Goal: Transaction & Acquisition: Subscribe to service/newsletter

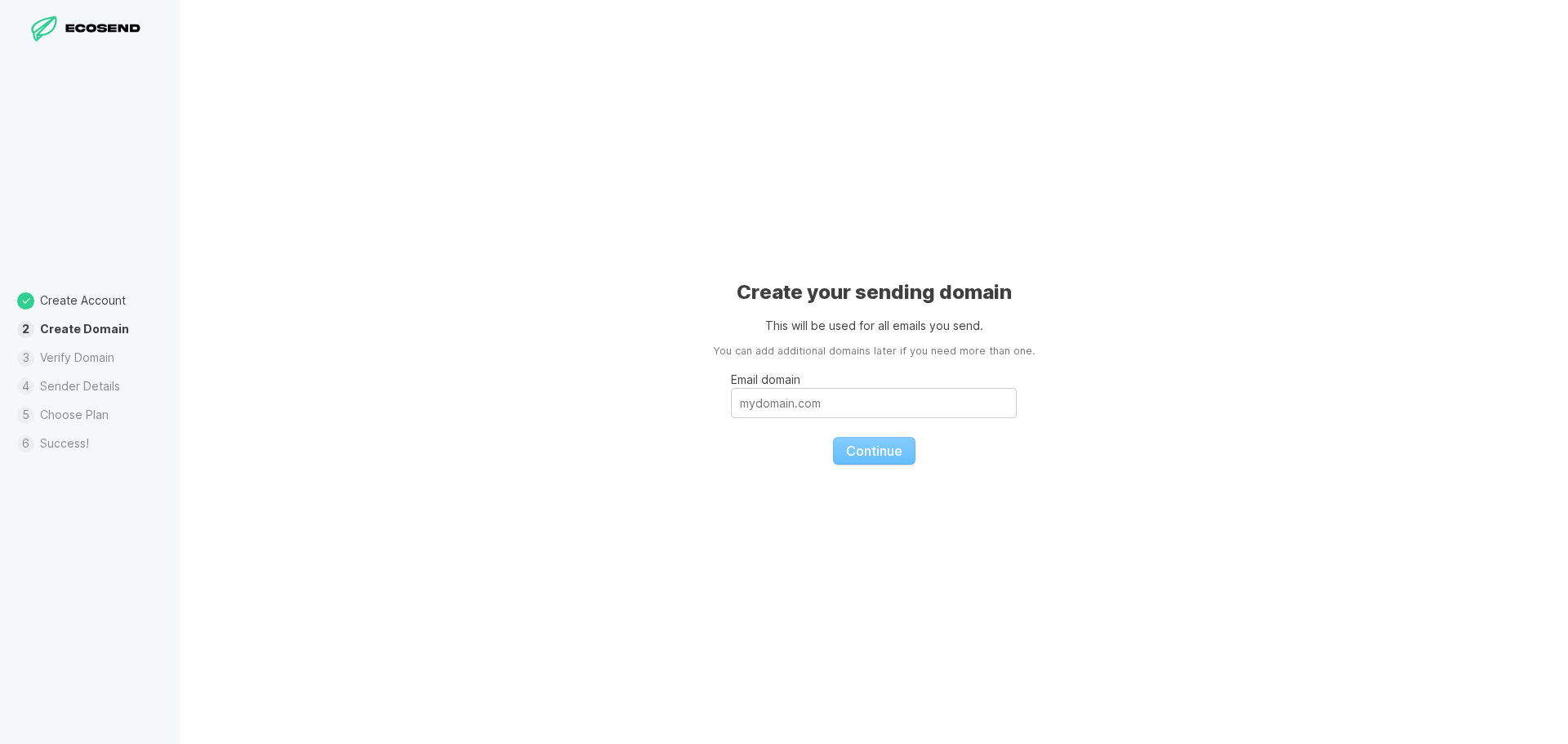
click at [939, 263] on div "Create your sending domain This will be used for all emails you send. You can a…" at bounding box center [874, 372] width 1388 height 744
click at [1229, 439] on div "Create your sending domain This will be used for all emails you send. You can a…" at bounding box center [874, 372] width 1388 height 744
click at [903, 401] on input "Email domain" at bounding box center [874, 403] width 286 height 30
type input "[DOMAIN_NAME]"
click at [833, 437] on button "Continue" at bounding box center [874, 451] width 82 height 28
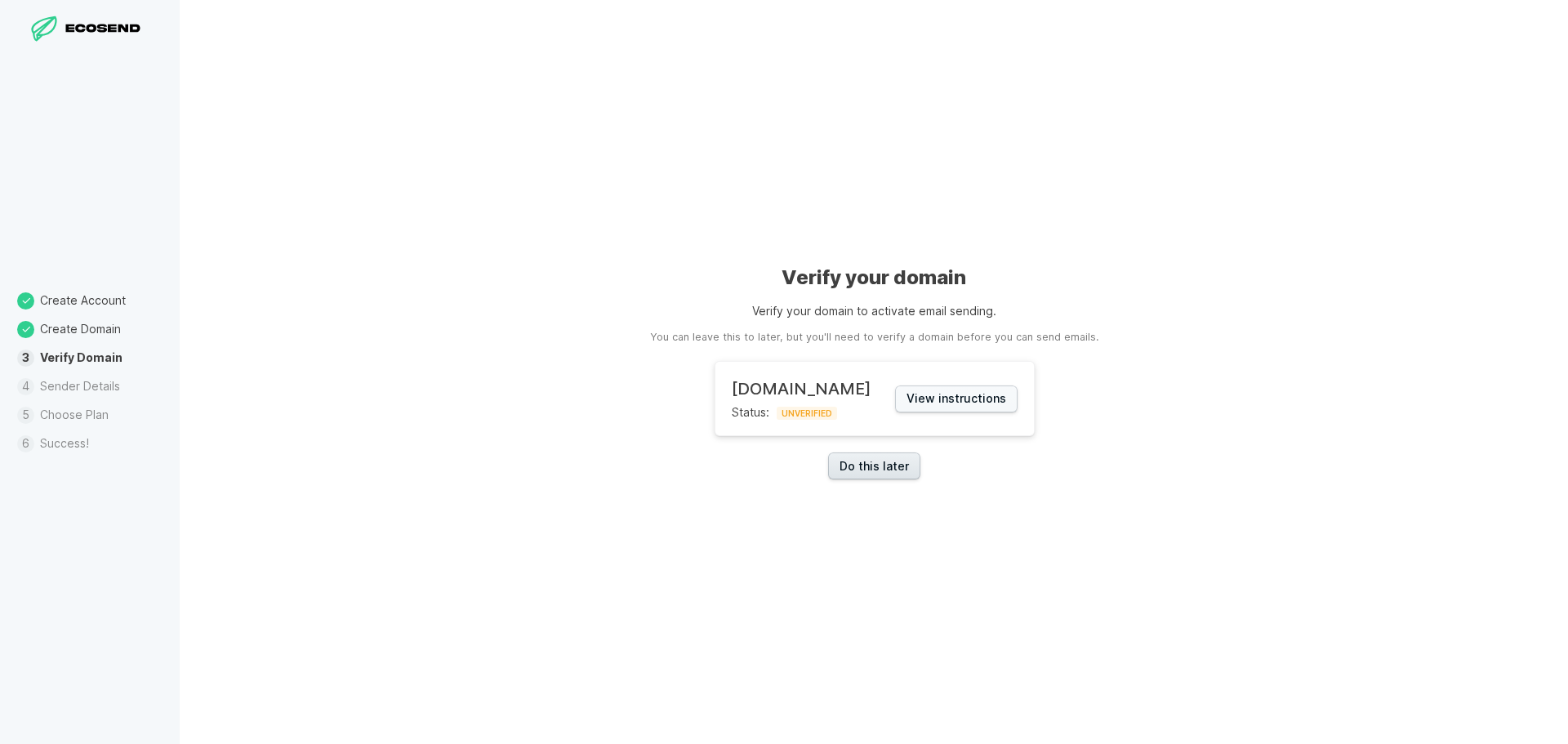
click at [868, 474] on link "Do this later" at bounding box center [874, 466] width 92 height 27
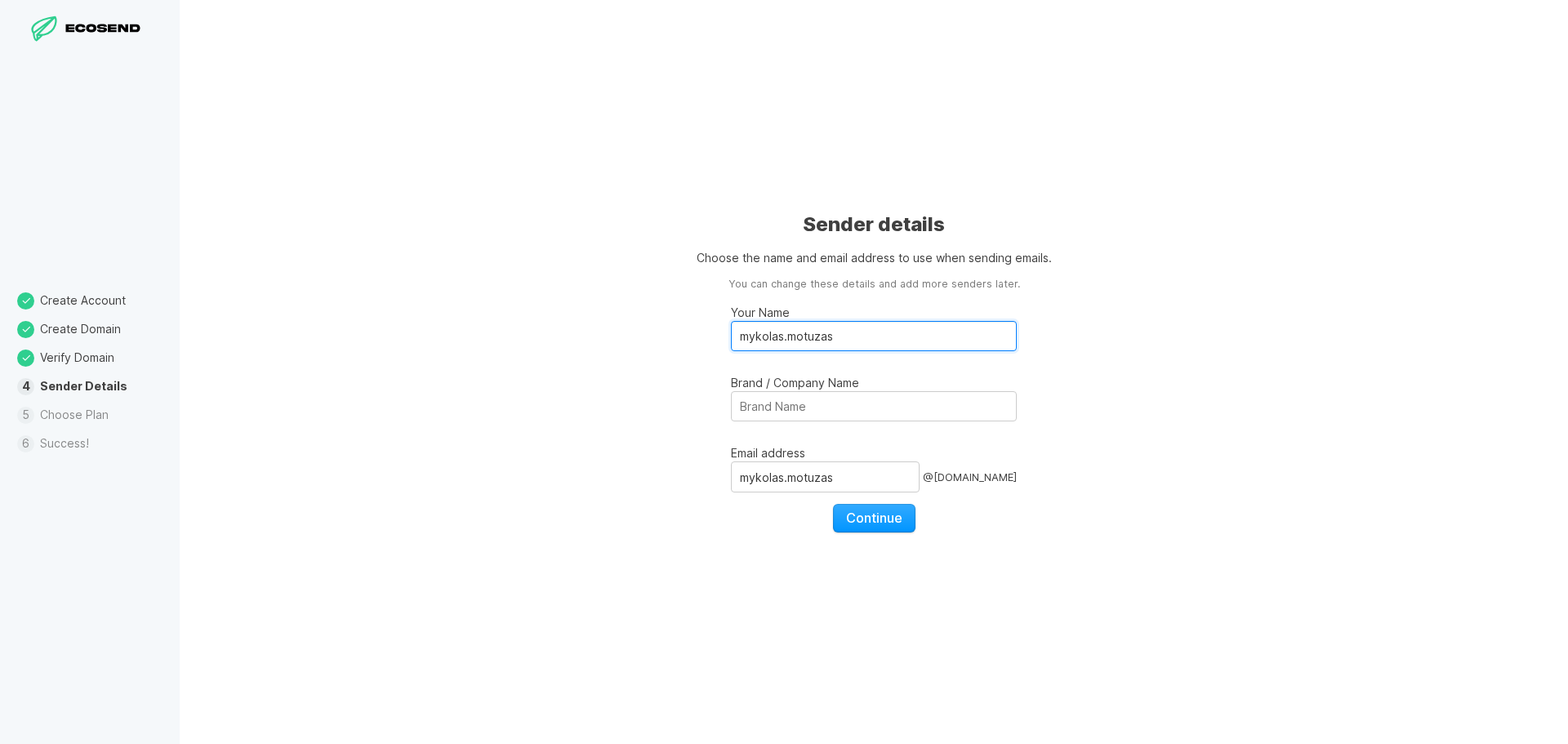
drag, startPoint x: 837, startPoint y: 337, endPoint x: 757, endPoint y: 342, distance: 80.2
click at [757, 342] on input "mykolas.motuzas" at bounding box center [874, 336] width 286 height 30
type input "myk"
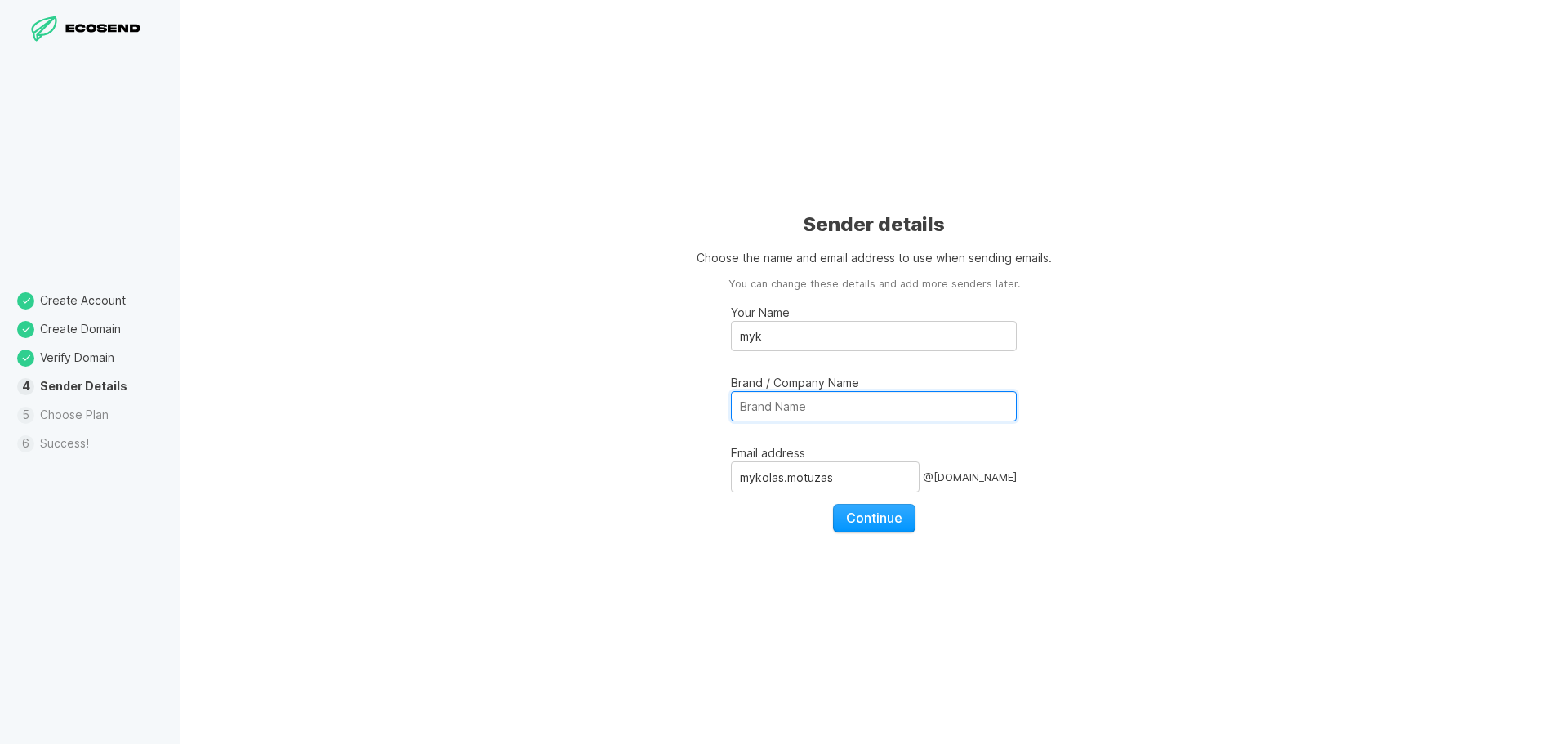
click at [770, 404] on input "Brand / Company Name" at bounding box center [874, 407] width 286 height 30
type input "Nik"
drag, startPoint x: 846, startPoint y: 475, endPoint x: 693, endPoint y: 471, distance: 153.1
click at [710, 485] on div "Sender details Choose the name and email address to use when sending emails. Yo…" at bounding box center [874, 372] width 1388 height 744
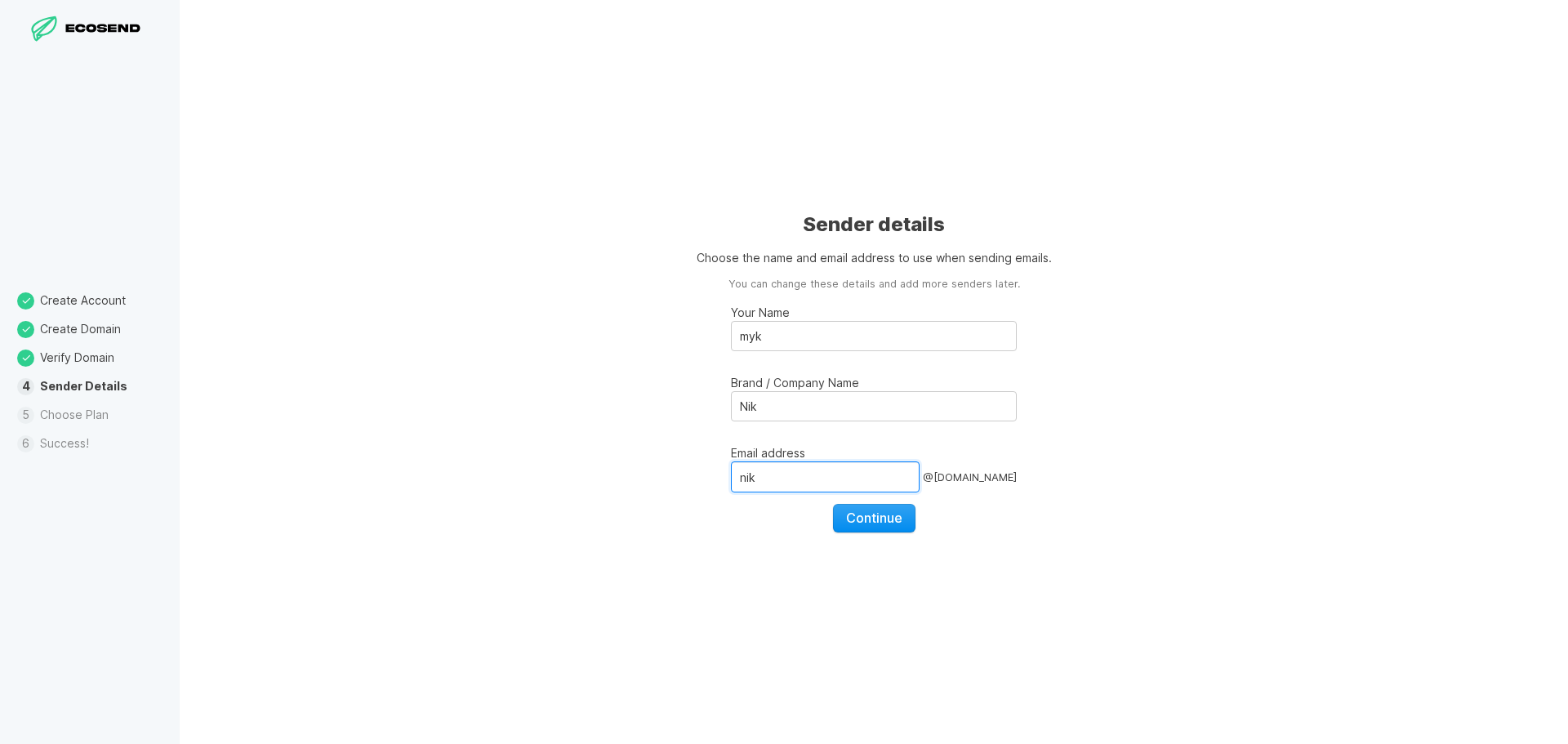
type input "nik"
click at [853, 523] on span "Continue" at bounding box center [874, 518] width 56 height 16
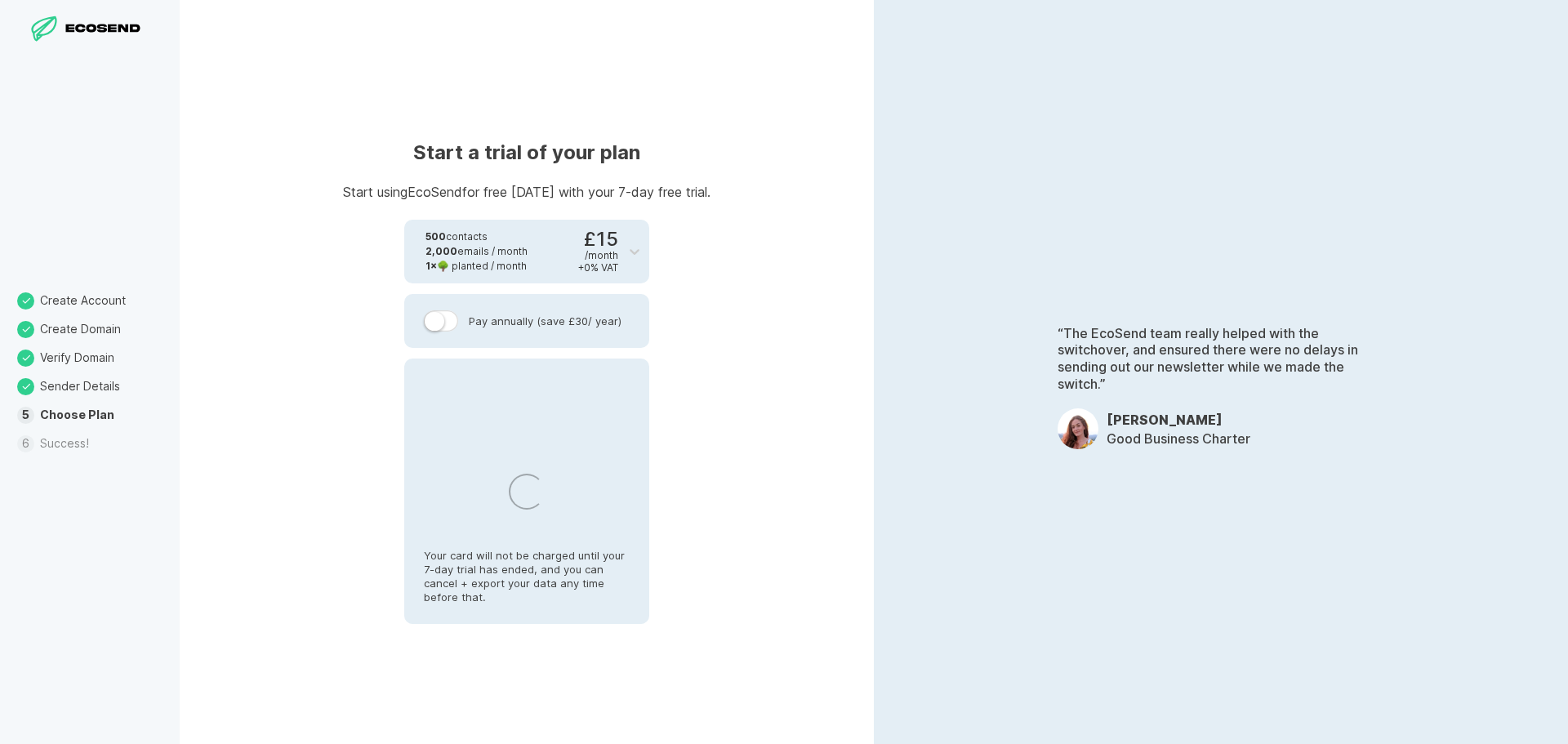
select select "LT"
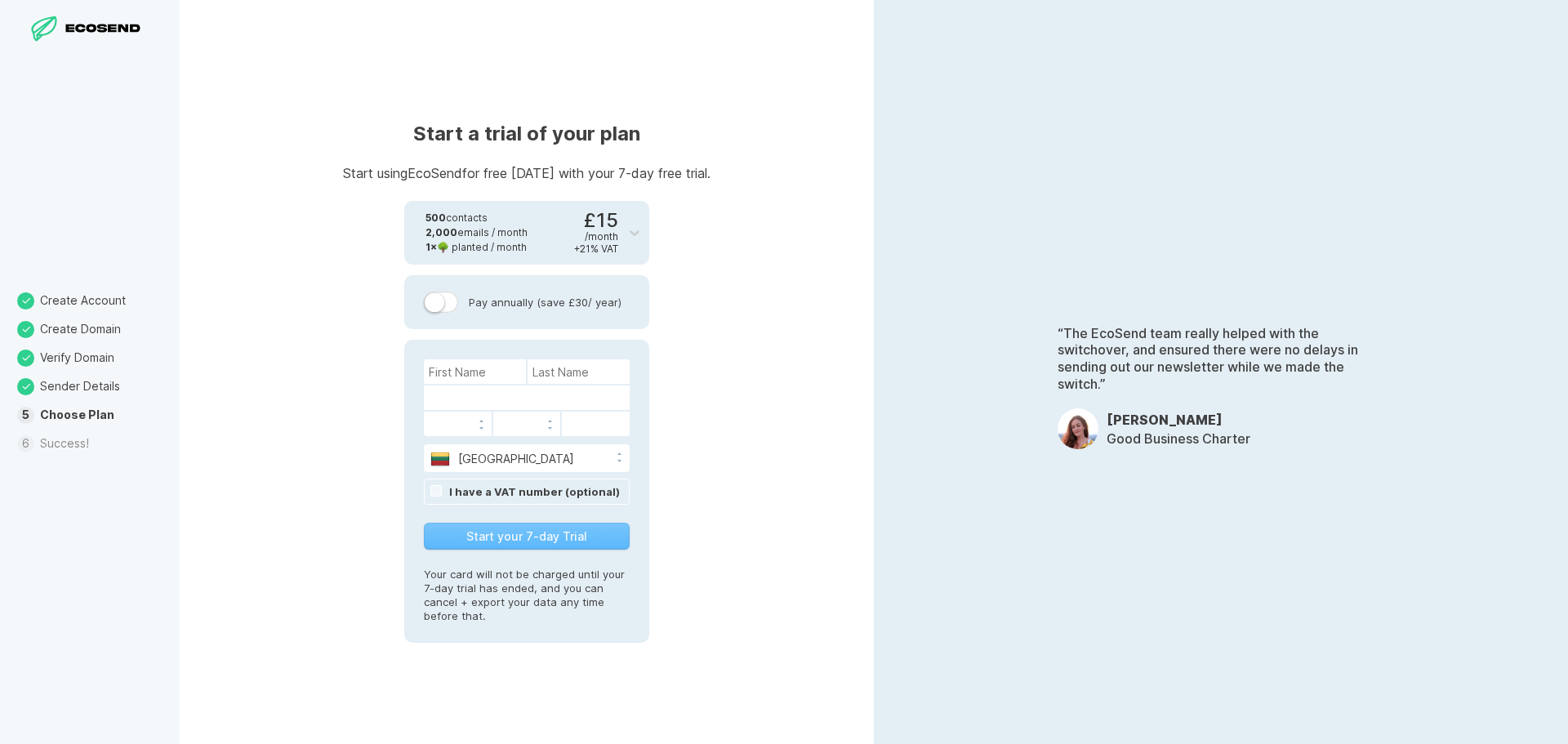
click at [504, 306] on label "Pay annually (save £30 / year)" at bounding box center [527, 302] width 206 height 22
click at [0, 0] on input "Pay annually (save £30 / year)" at bounding box center [0, 0] width 0 height 0
click at [491, 306] on label "Pay annually (save £30 / year)" at bounding box center [527, 302] width 206 height 22
click at [0, 0] on input "Pay annually (save £30 / year)" at bounding box center [0, 0] width 0 height 0
click at [60, 462] on div "Create Account Create Domain Verify Domain Sender Details Choose Plan Success!" at bounding box center [90, 372] width 180 height 744
